Goal: Information Seeking & Learning: Learn about a topic

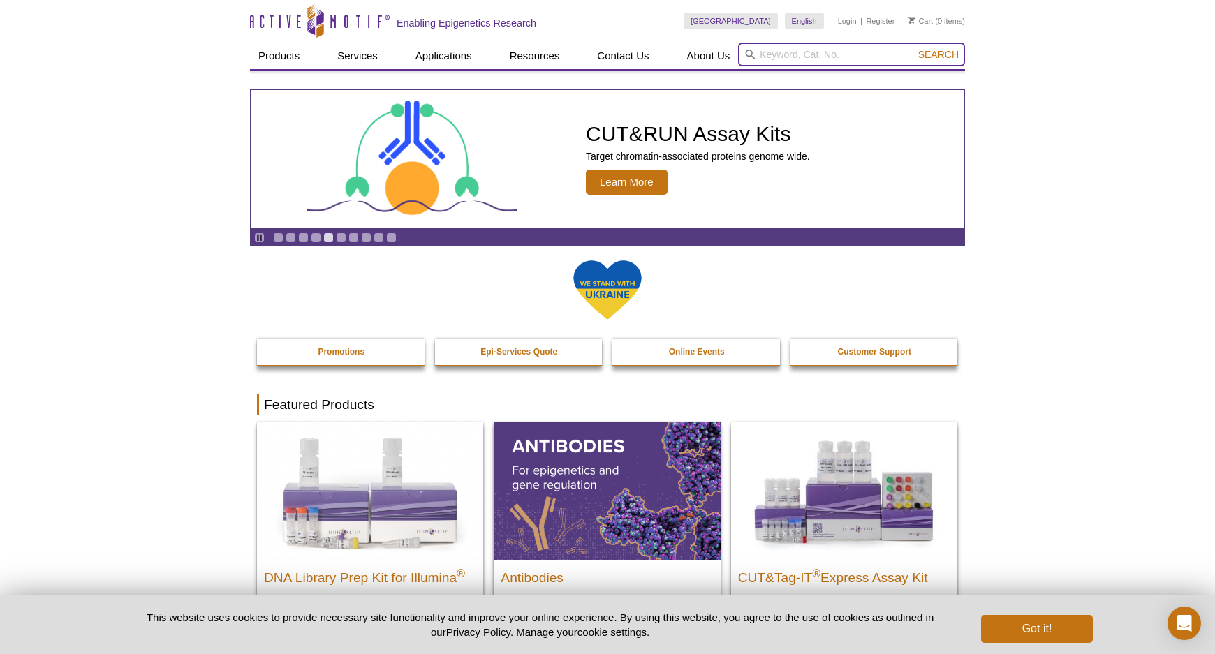
click at [792, 50] on input "search" at bounding box center [851, 55] width 227 height 24
type input "r-loops"
click at [914, 48] on button "Search" at bounding box center [938, 54] width 49 height 13
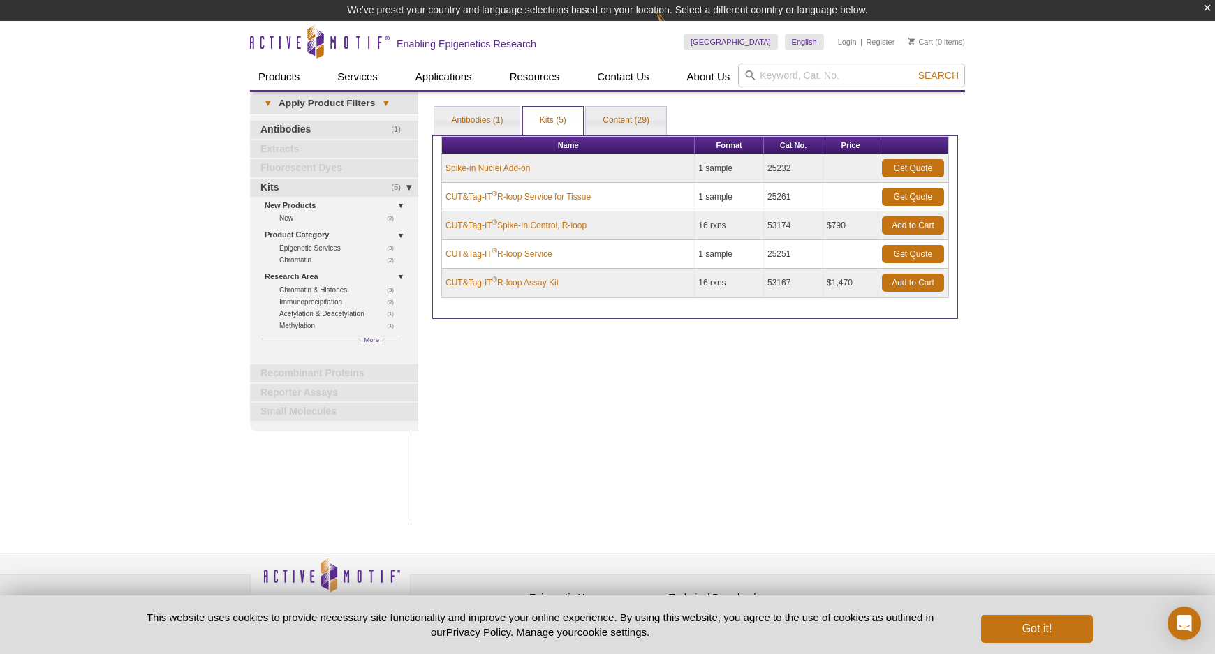
click at [709, 429] on div "Print Results Antibodies (1) Kits (5) Content (29) Kits (5) Antibodies (1) Kits…" at bounding box center [695, 306] width 540 height 429
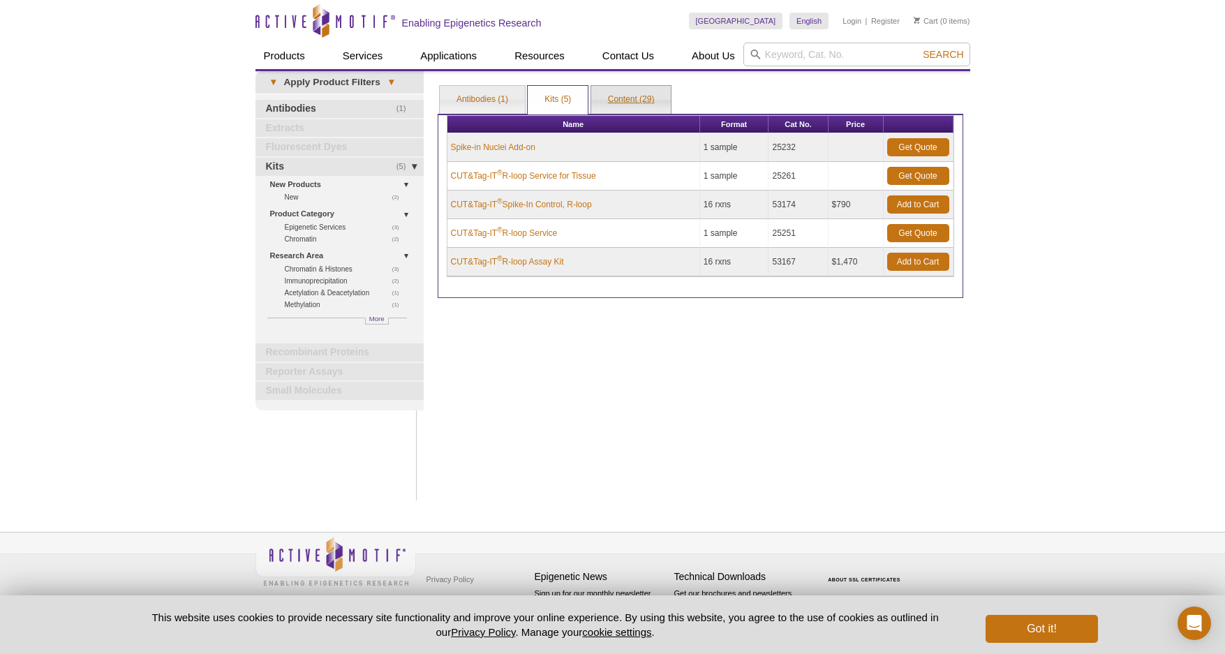
click at [630, 96] on link "Content (29)" at bounding box center [631, 100] width 80 height 28
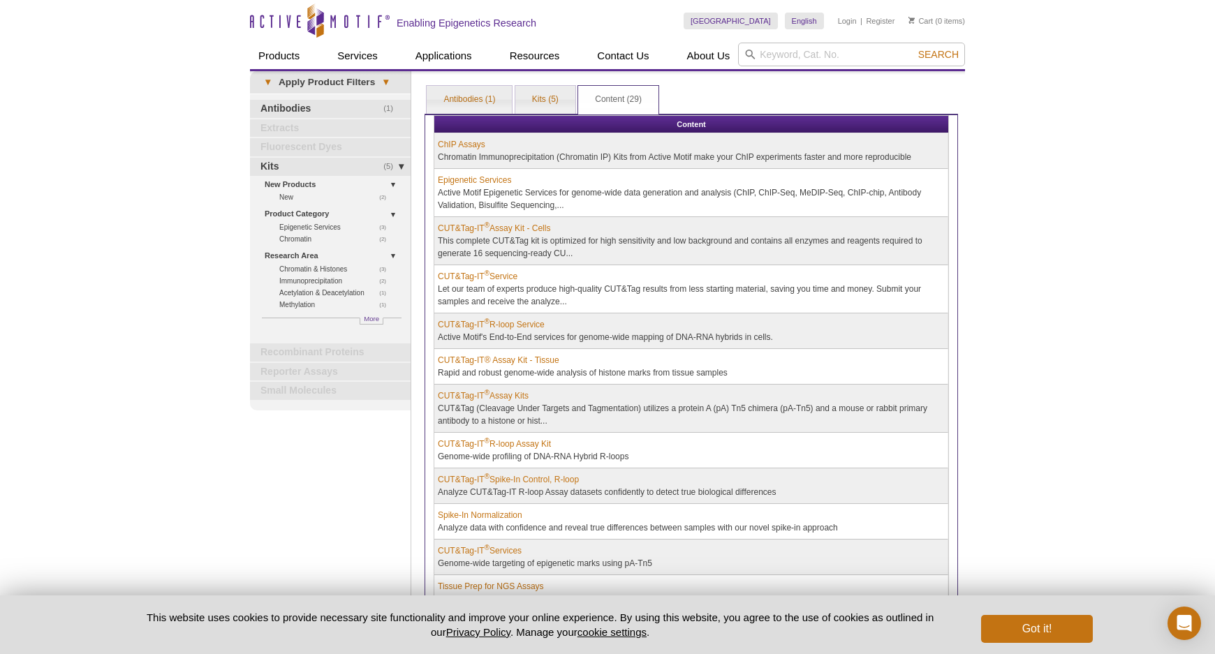
scroll to position [70, 0]
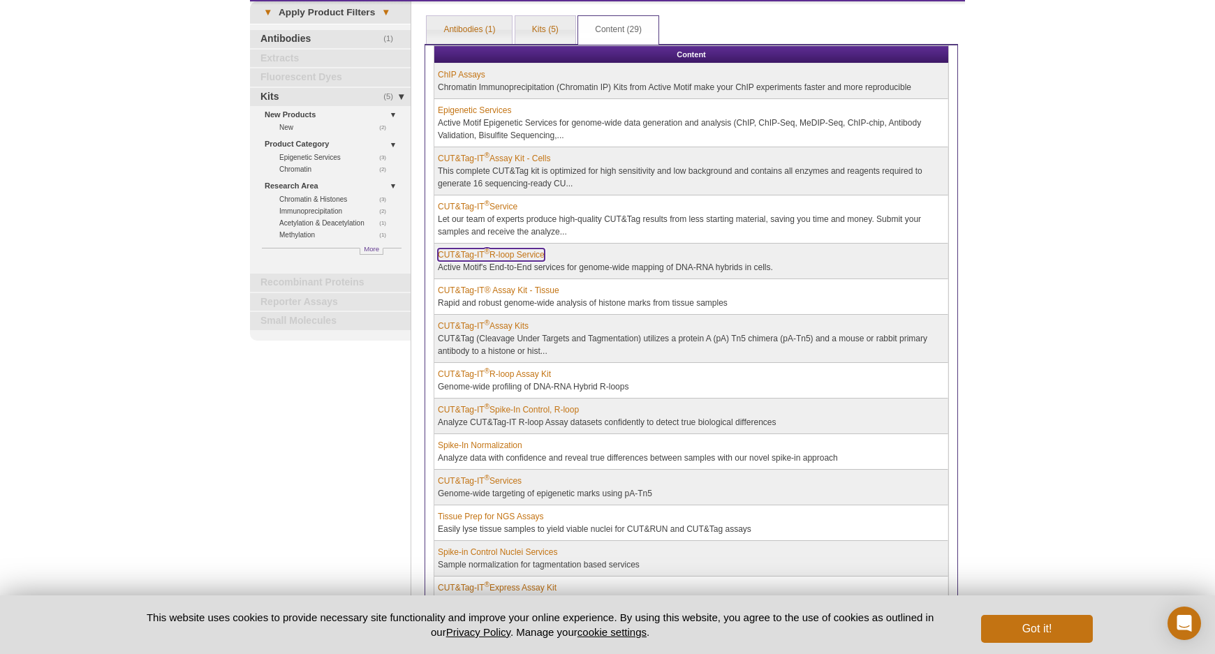
click at [452, 257] on link "CUT&Tag-IT ® R-loop Service" at bounding box center [491, 255] width 107 height 13
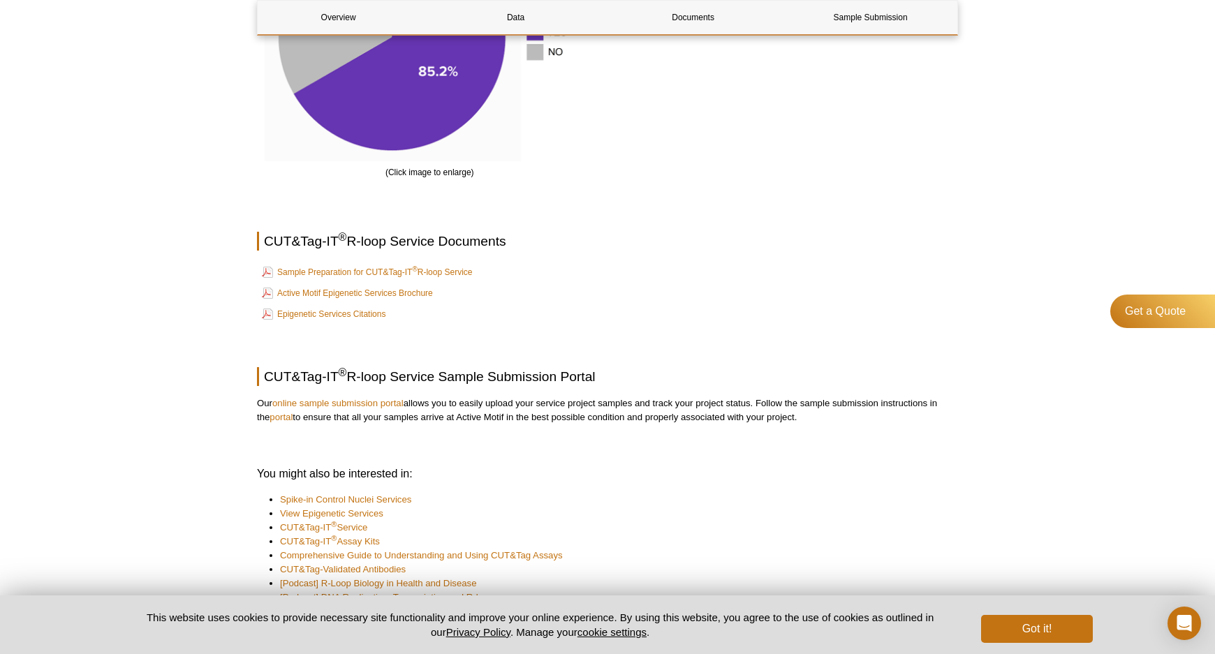
scroll to position [1815, 0]
click at [322, 263] on link "Sample Preparation for CUT&Tag-IT ® R-loop Service" at bounding box center [367, 271] width 210 height 17
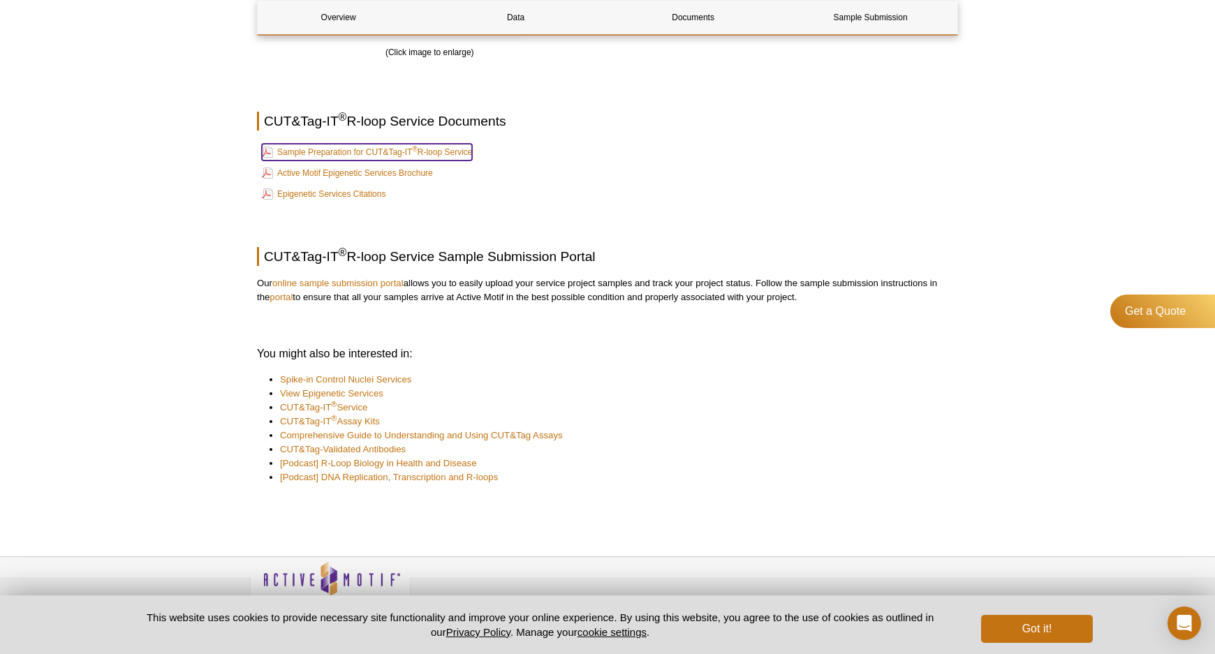
scroll to position [1945, 0]
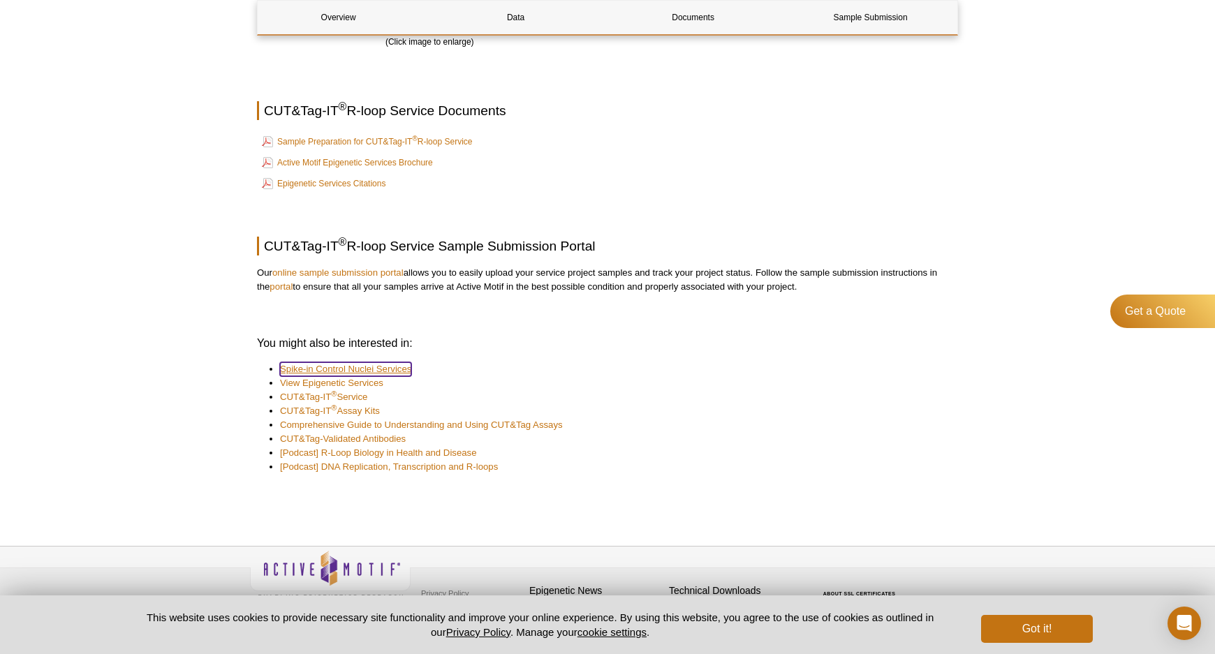
click at [348, 362] on link "Spike-in Control Nuclei Services" at bounding box center [345, 369] width 131 height 14
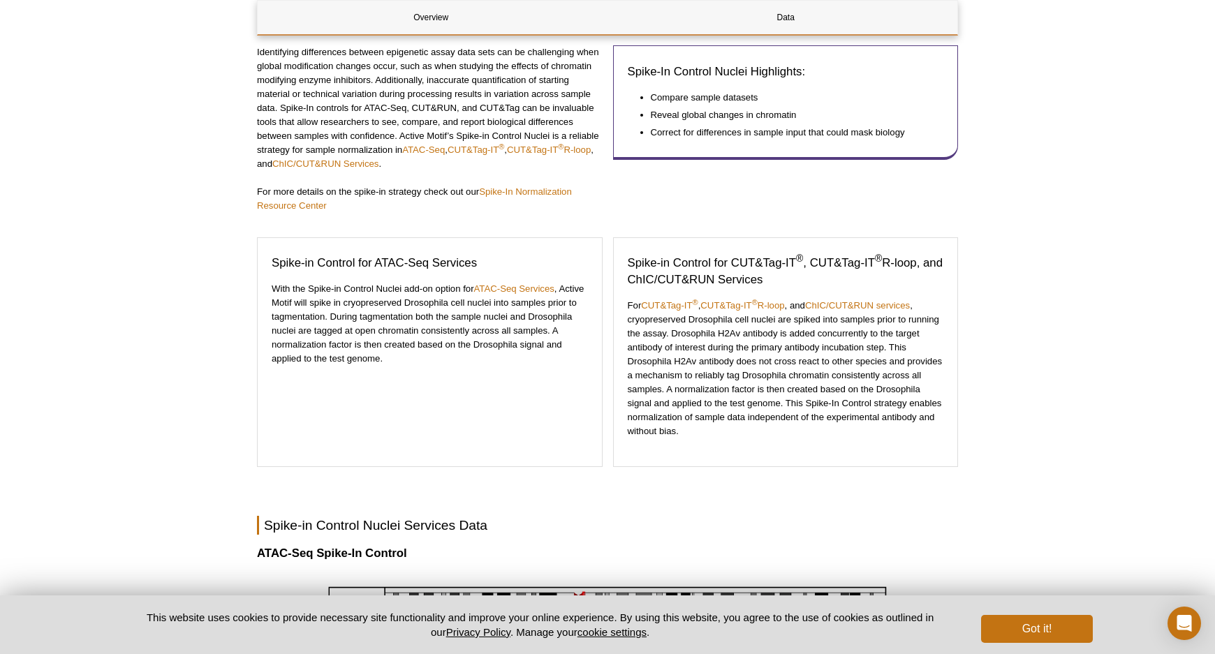
scroll to position [247, 0]
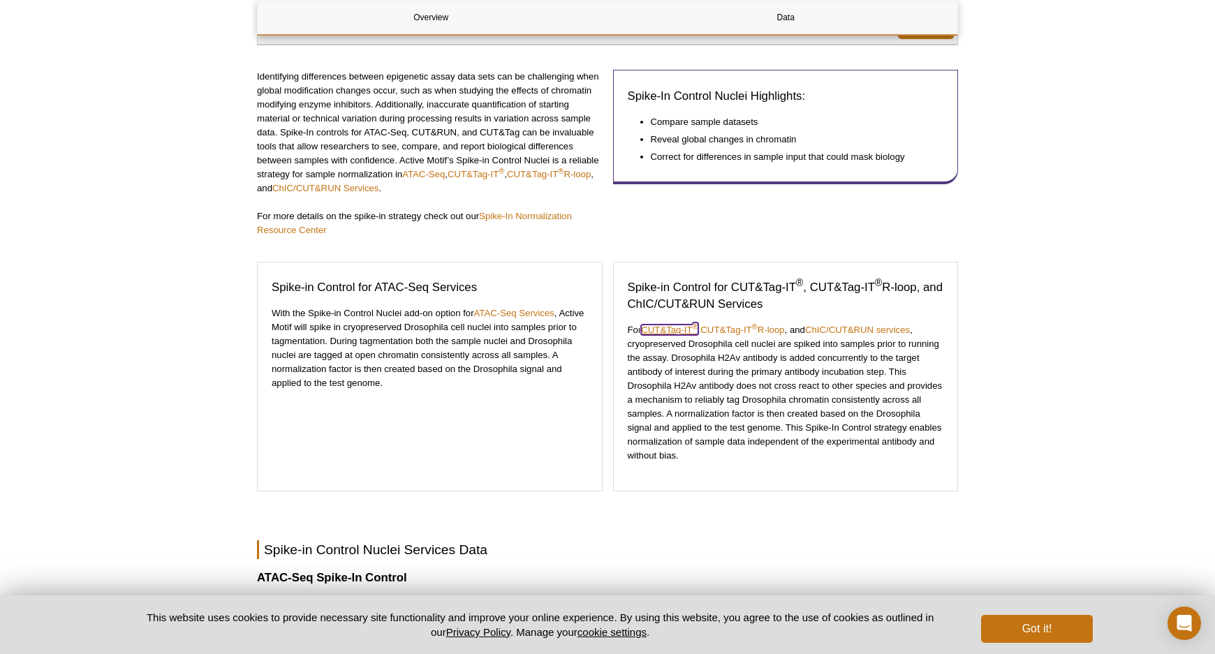
click at [669, 325] on link "CUT&Tag-IT ®" at bounding box center [669, 330] width 57 height 10
click at [672, 327] on link "CUT&Tag-IT ®" at bounding box center [669, 330] width 57 height 10
